Goal: Task Accomplishment & Management: Manage account settings

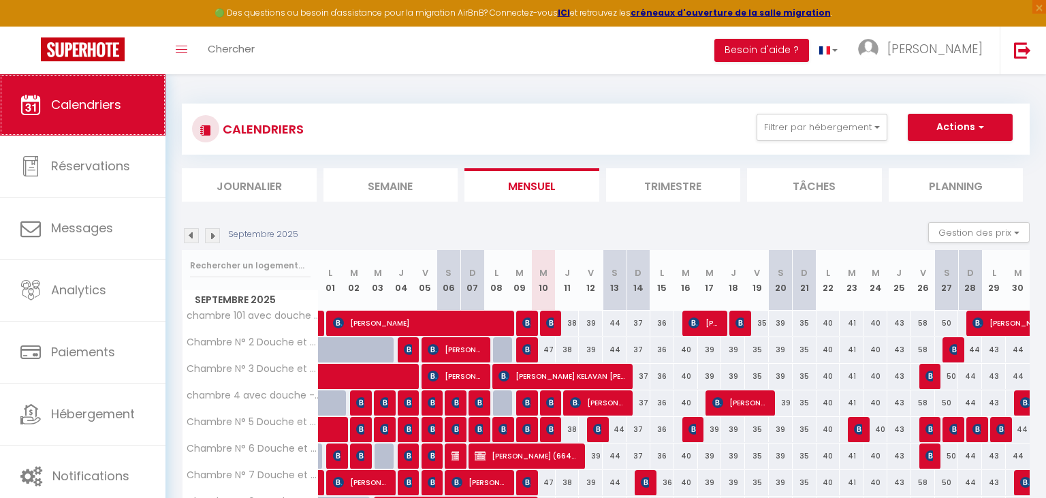
click at [70, 107] on span "Calendriers" at bounding box center [86, 104] width 70 height 17
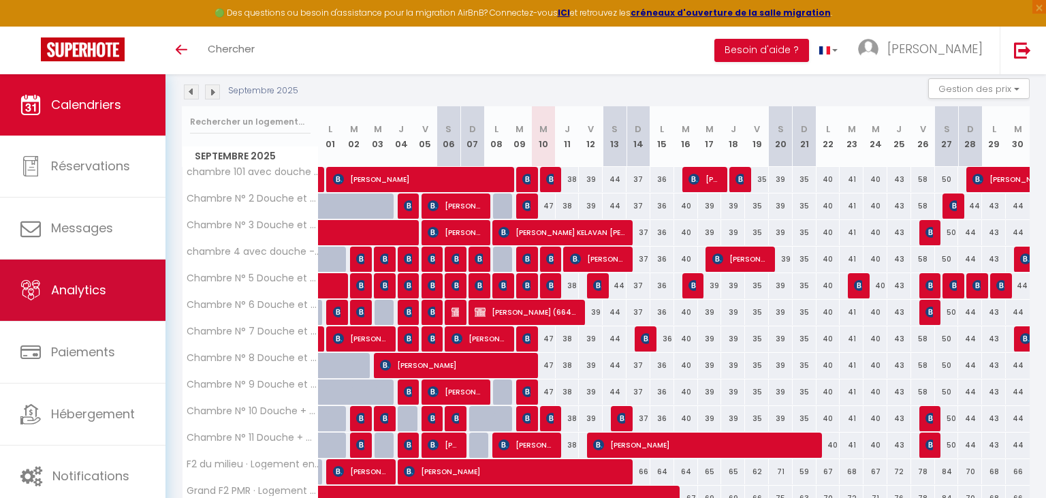
click at [83, 291] on span "Analytics" at bounding box center [78, 289] width 55 height 17
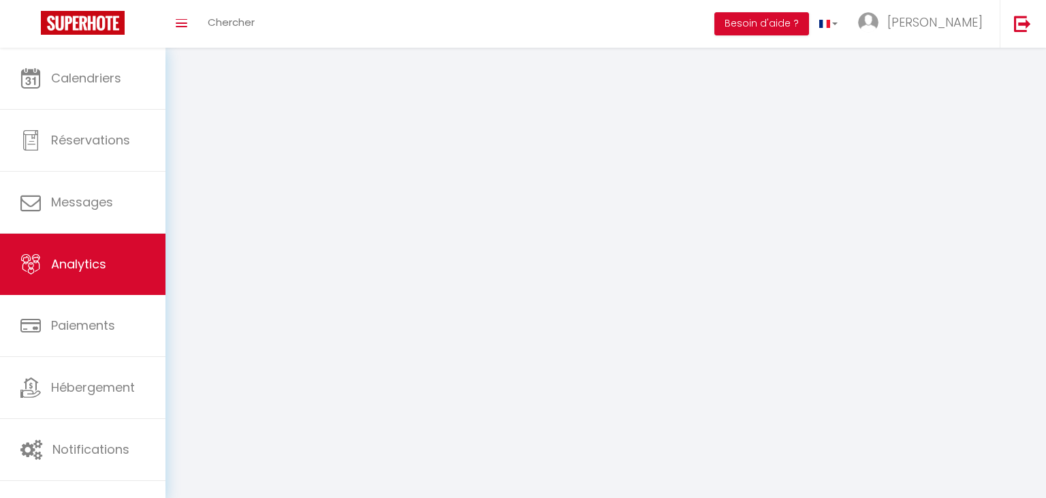
select select "2025"
select select "9"
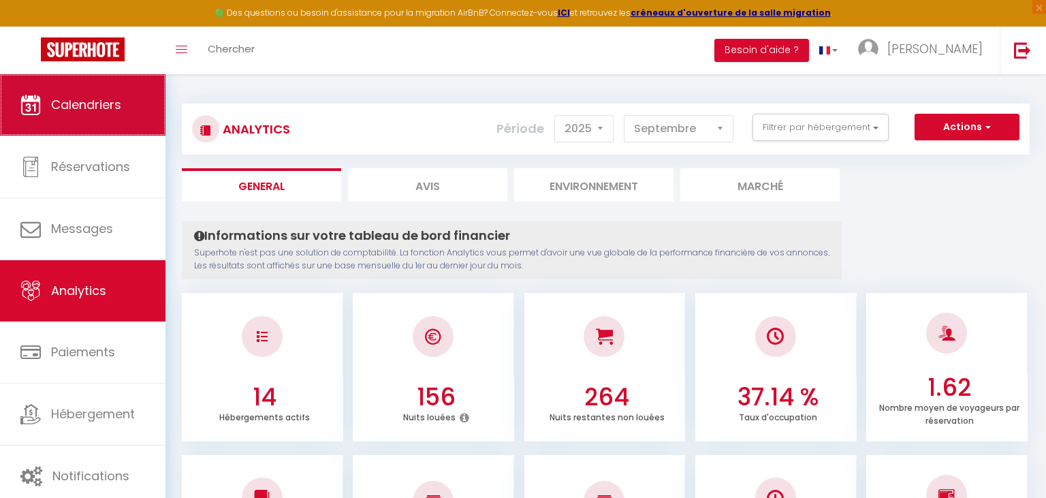
click at [86, 109] on span "Calendriers" at bounding box center [86, 104] width 70 height 17
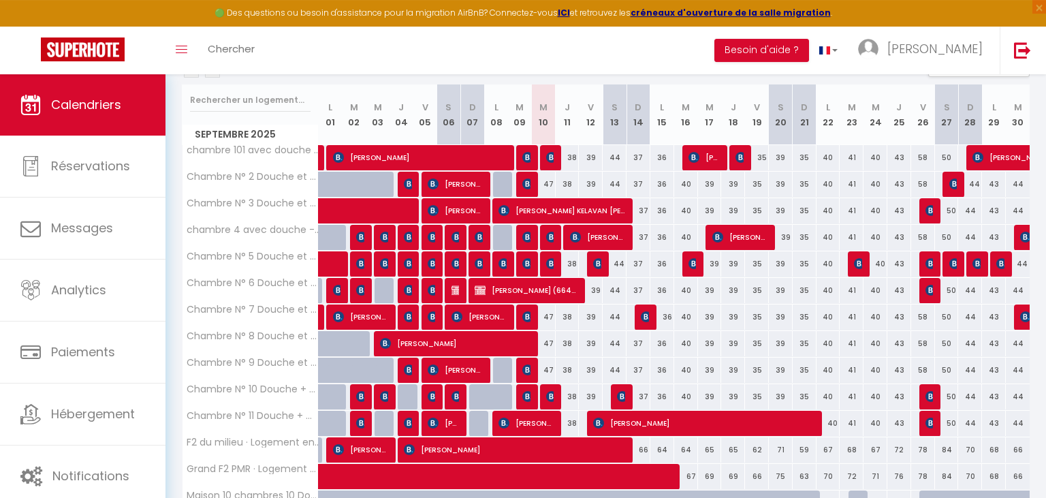
scroll to position [144, 0]
